Goal: Task Accomplishment & Management: Use online tool/utility

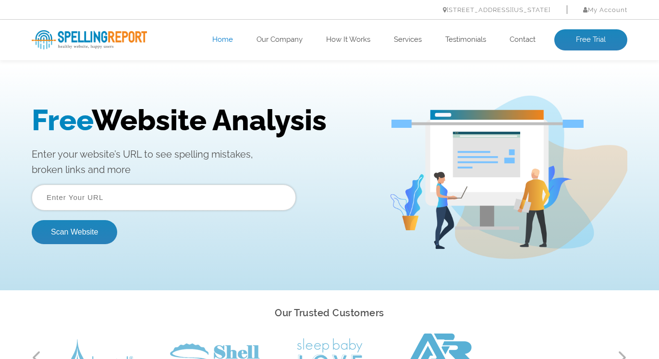
click at [181, 199] on input "text" at bounding box center [164, 197] width 264 height 26
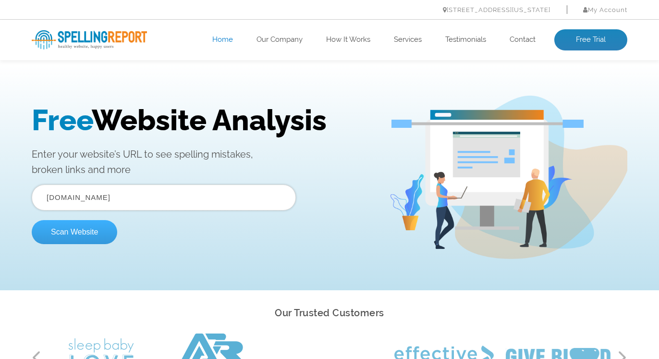
type input "[DOMAIN_NAME]"
click at [87, 235] on button "Scan Website" at bounding box center [74, 232] width 85 height 24
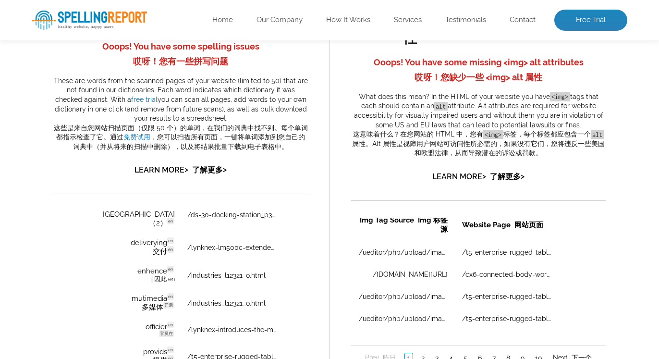
scroll to position [666, 0]
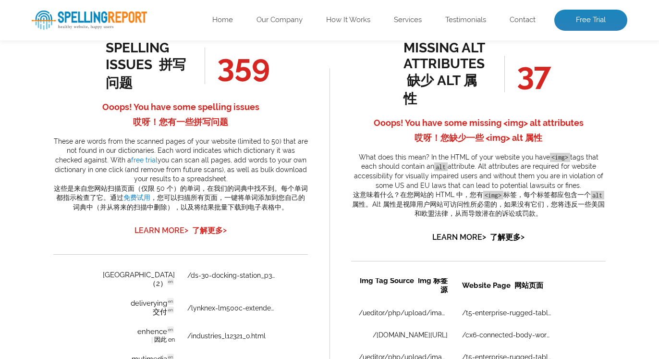
click at [207, 235] on font "了解更多 >" at bounding box center [209, 230] width 35 height 9
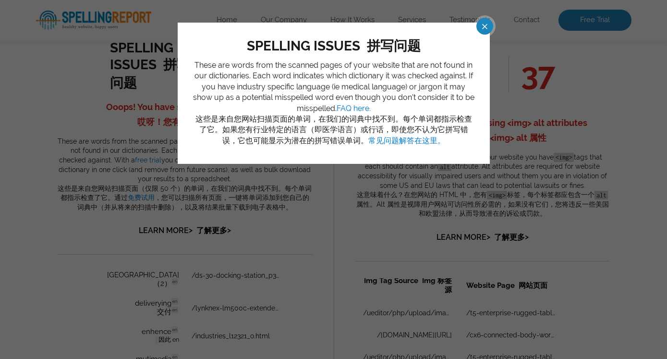
click at [485, 24] on span at bounding box center [476, 26] width 17 height 17
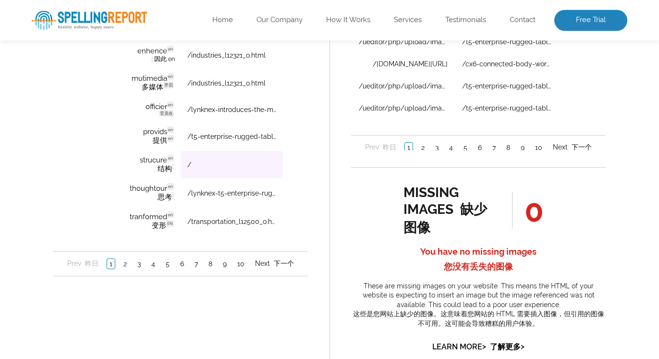
scroll to position [968, 0]
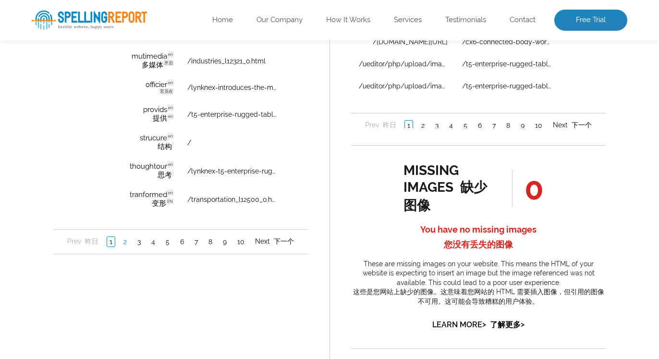
click at [121, 244] on link "2" at bounding box center [125, 242] width 8 height 10
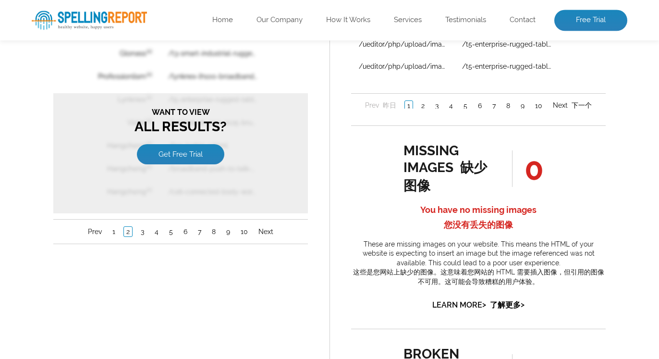
scroll to position [1029, 0]
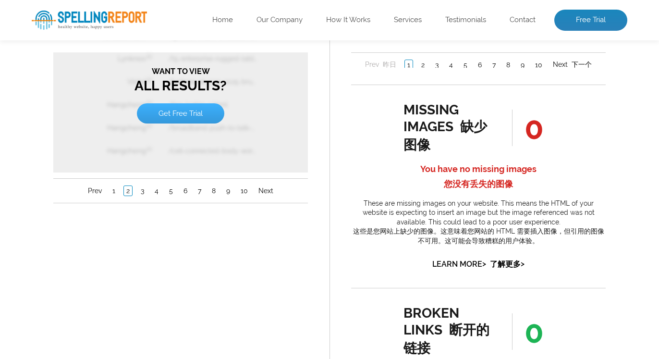
click at [178, 111] on link "Get Free Trial" at bounding box center [180, 114] width 87 height 20
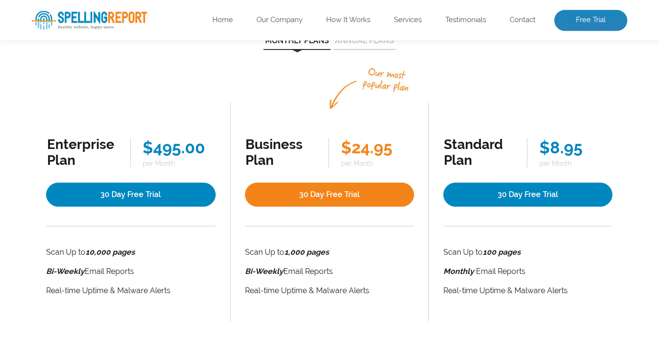
scroll to position [61, 0]
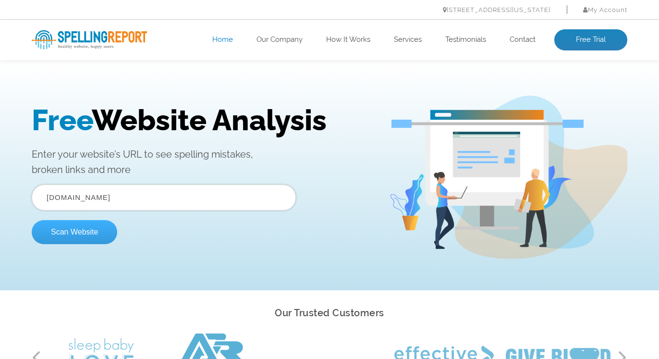
click at [69, 229] on button "Scan Website" at bounding box center [74, 232] width 85 height 24
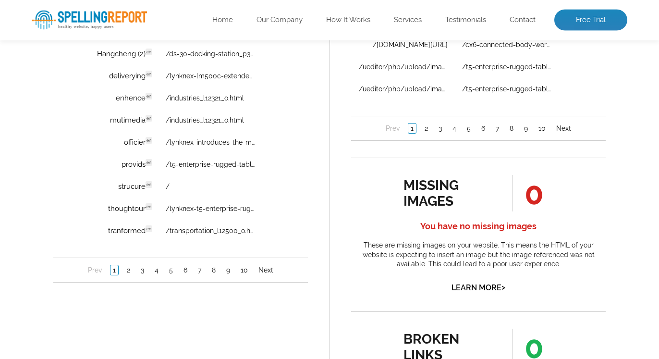
scroll to position [787, 0]
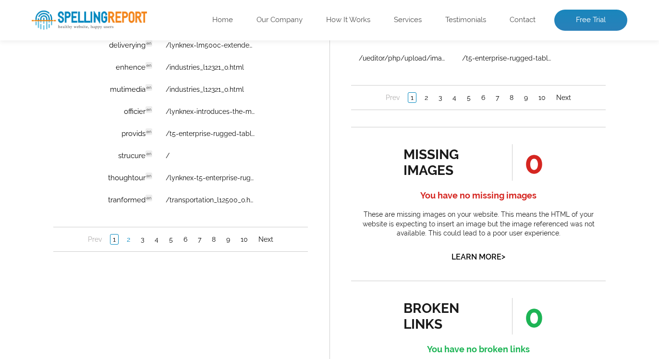
click at [127, 243] on link "2" at bounding box center [128, 240] width 8 height 10
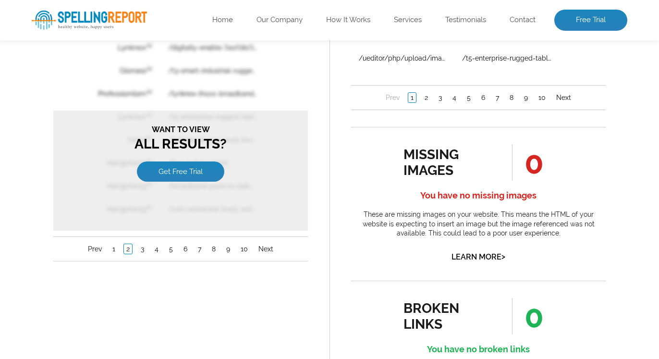
scroll to position [0, 0]
click at [111, 247] on link "1" at bounding box center [114, 249] width 8 height 10
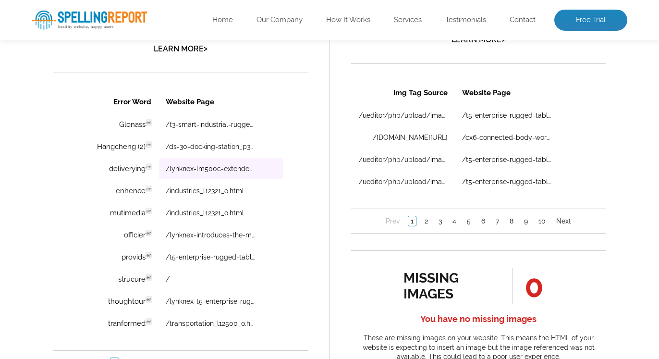
scroll to position [605, 0]
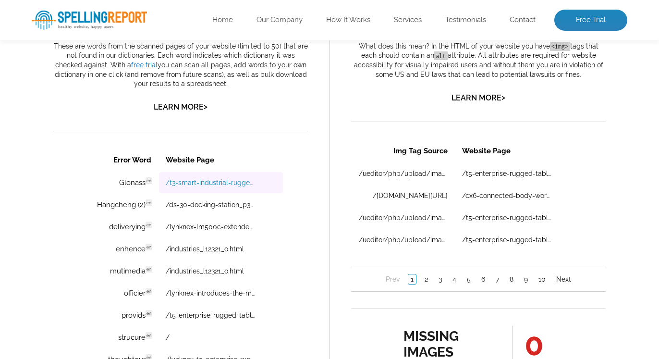
click at [193, 185] on link "/t3-smart-industrial-rugged-tablet_p52345.html" at bounding box center [210, 183] width 89 height 8
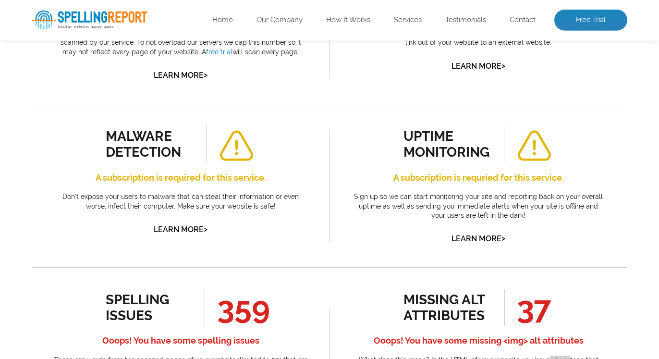
scroll to position [242, 0]
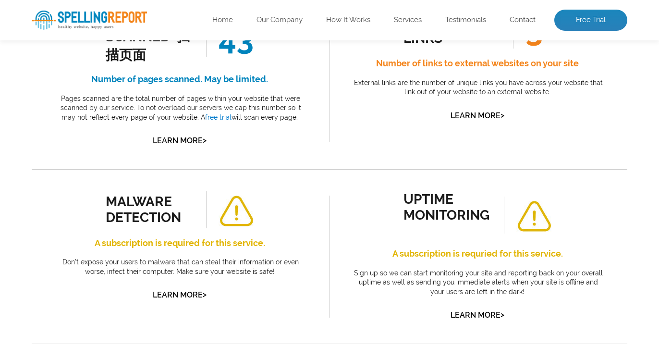
scroll to position [121, 0]
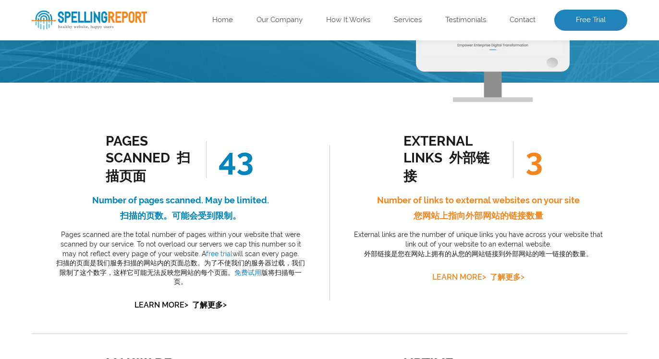
click at [487, 281] on font at bounding box center [488, 276] width 4 height 9
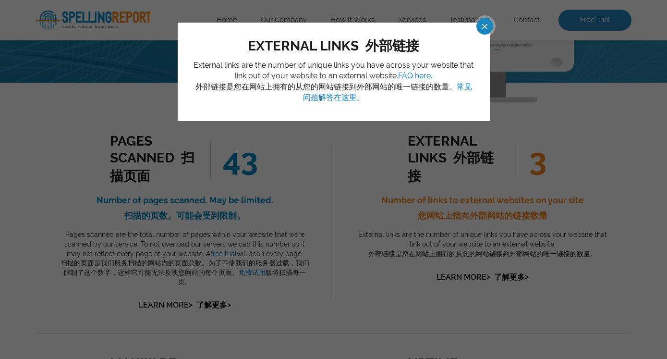
click at [485, 25] on span at bounding box center [476, 26] width 17 height 17
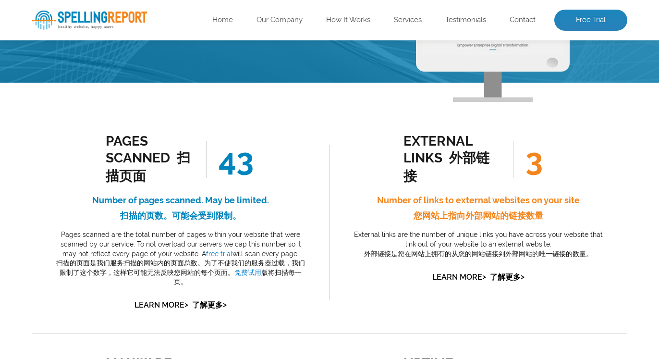
click at [539, 172] on span "3" at bounding box center [528, 159] width 30 height 37
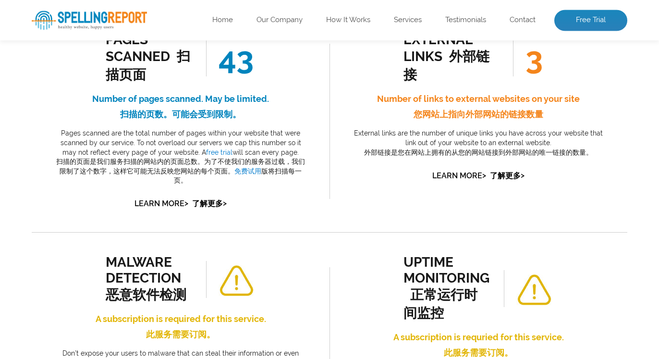
scroll to position [424, 0]
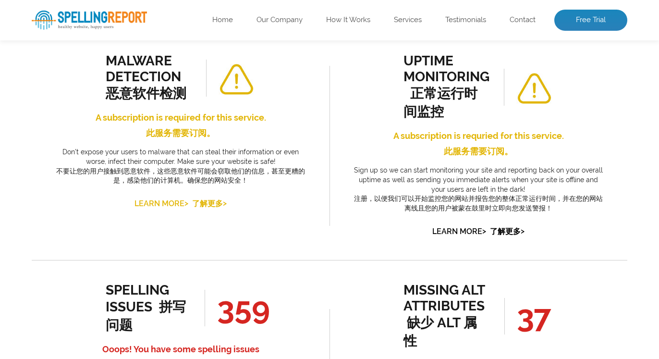
click at [207, 208] on font "了解更多 >" at bounding box center [209, 203] width 35 height 9
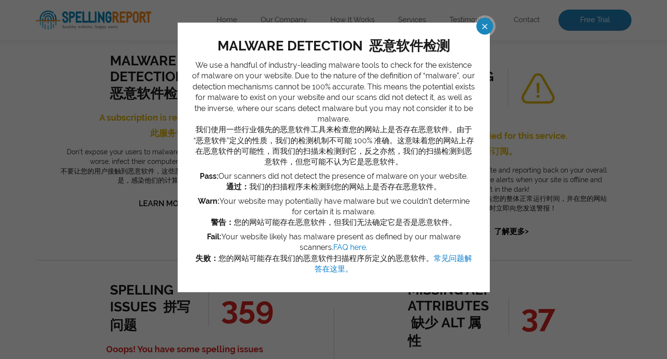
click at [480, 24] on span at bounding box center [476, 26] width 17 height 17
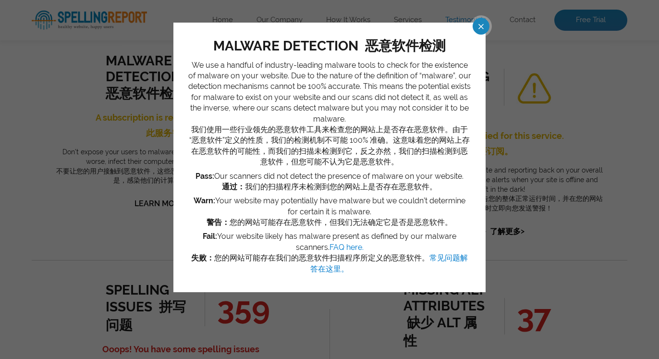
click at [480, 24] on link "Testimonials" at bounding box center [465, 20] width 41 height 10
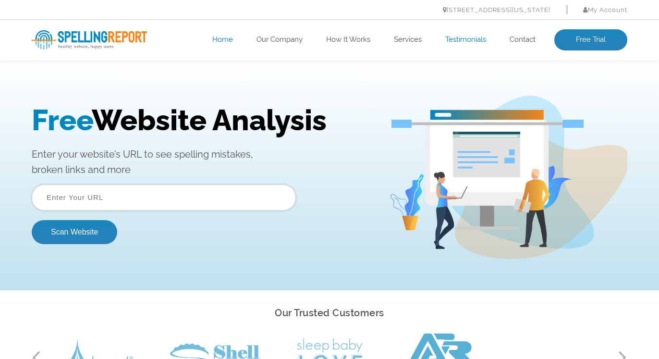
click at [192, 197] on input "text" at bounding box center [164, 197] width 264 height 26
